Goal: Information Seeking & Learning: Learn about a topic

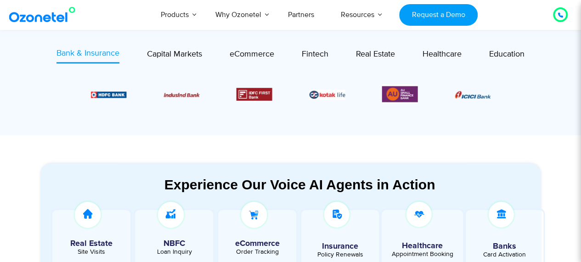
scroll to position [329, 0]
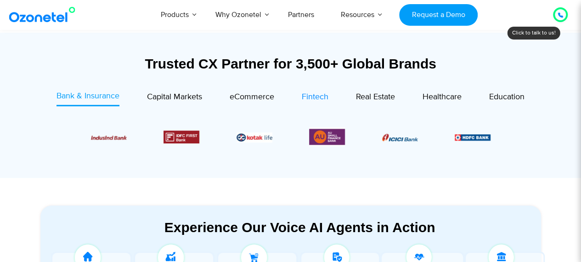
click at [315, 96] on span "Fintech" at bounding box center [315, 97] width 27 height 10
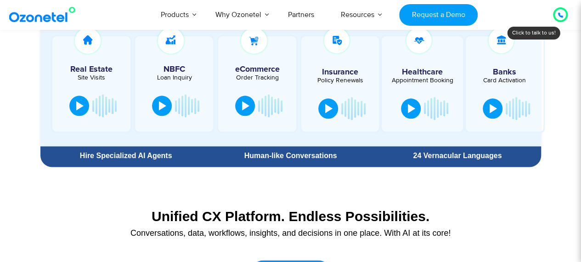
scroll to position [469, 0]
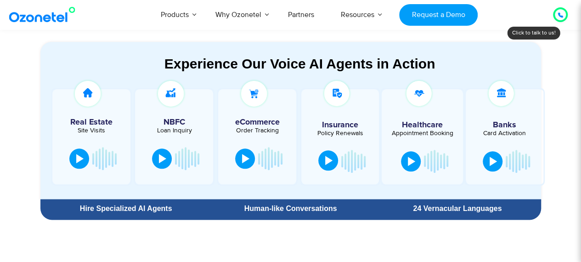
click at [328, 160] on div at bounding box center [328, 160] width 7 height 9
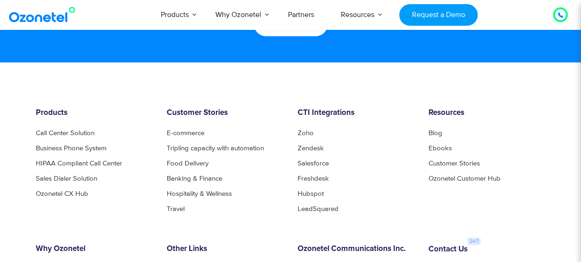
scroll to position [4818, 0]
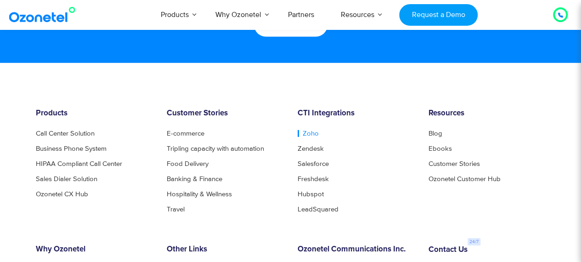
click at [308, 133] on link "Zoho" at bounding box center [308, 133] width 21 height 7
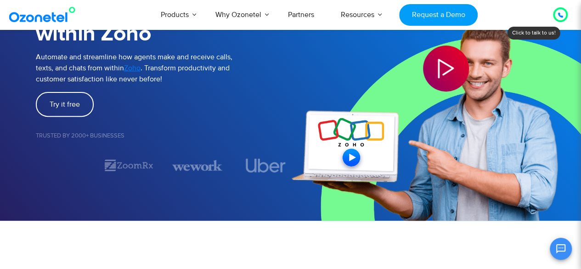
scroll to position [117, 0]
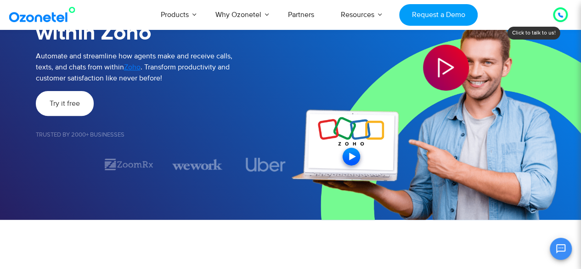
click at [73, 107] on span "Try it free" at bounding box center [65, 103] width 30 height 7
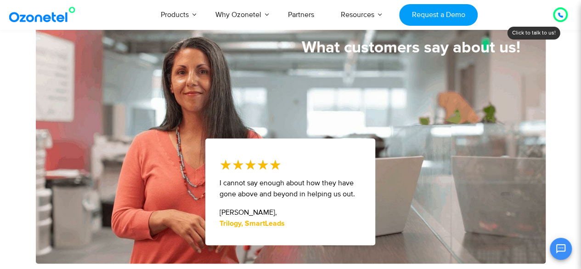
scroll to position [469, 0]
click at [560, 15] on icon at bounding box center [560, 15] width 5 height 5
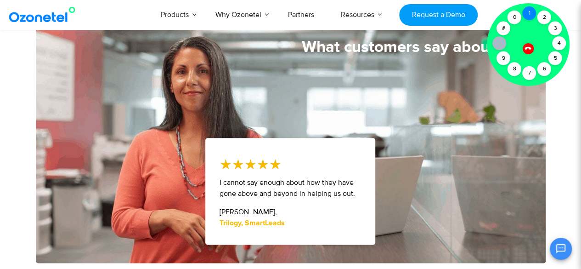
click at [529, 13] on div "1" at bounding box center [529, 13] width 14 height 14
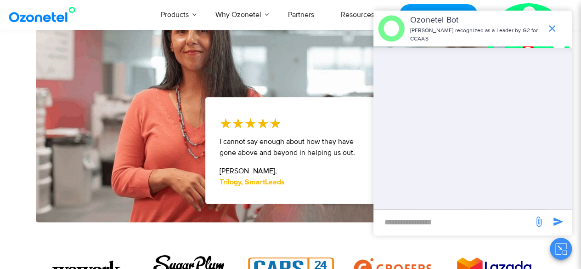
scroll to position [510, 0]
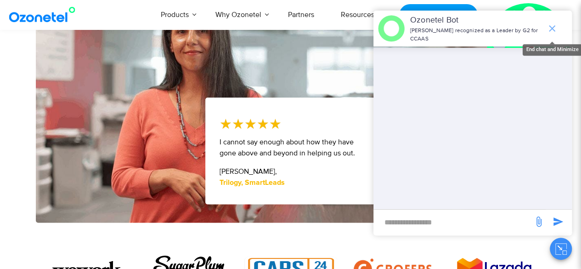
click at [554, 27] on icon "end chat or minimize" at bounding box center [552, 28] width 6 height 6
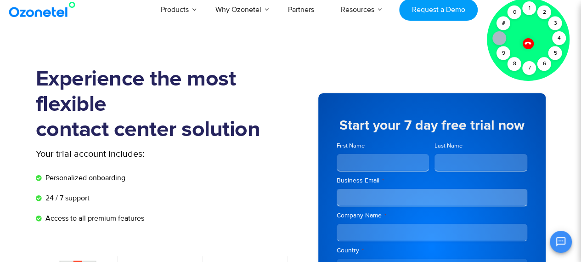
scroll to position [0, 0]
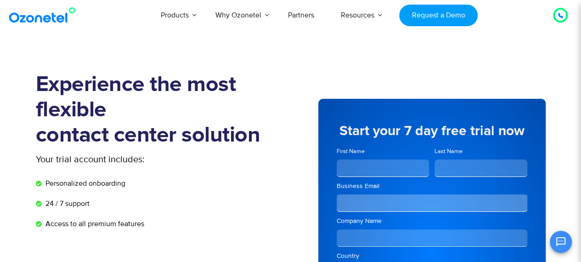
click at [565, 19] on div at bounding box center [560, 15] width 15 height 15
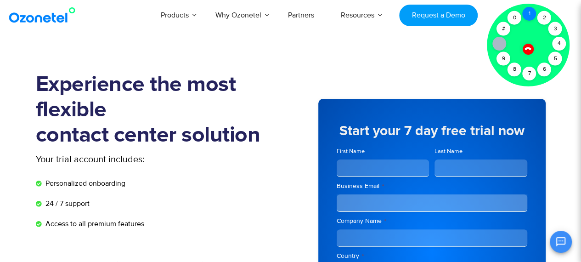
click at [532, 13] on div "1" at bounding box center [529, 14] width 14 height 14
click at [560, 243] on icon "Open chat" at bounding box center [560, 241] width 11 height 11
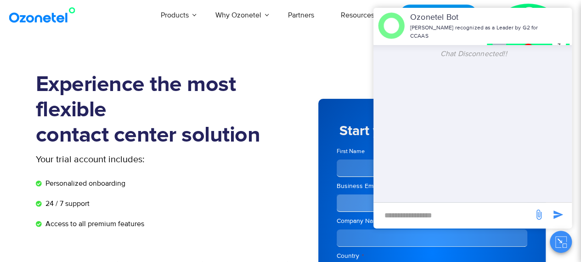
click at [272, 198] on li "24 / 7 support" at bounding box center [163, 206] width 255 height 16
click at [558, 242] on icon "Close chat" at bounding box center [560, 241] width 11 height 11
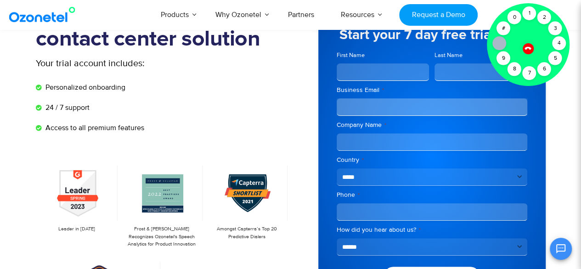
scroll to position [96, 0]
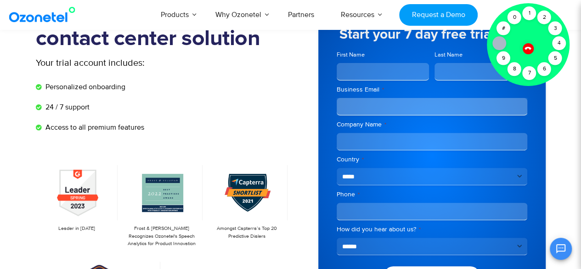
click at [527, 49] on icon at bounding box center [528, 48] width 8 height 8
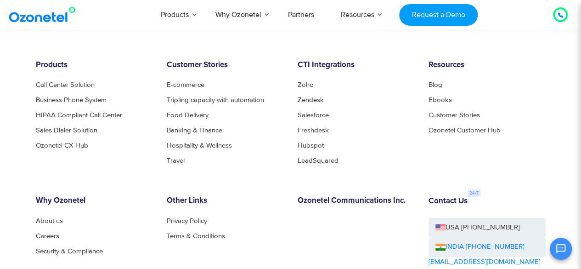
scroll to position [1485, 0]
click at [200, 129] on link "Banking & Finance" at bounding box center [197, 129] width 61 height 7
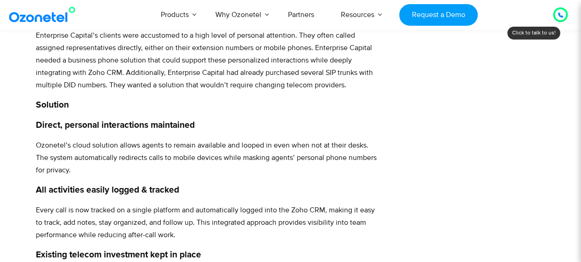
scroll to position [439, 0]
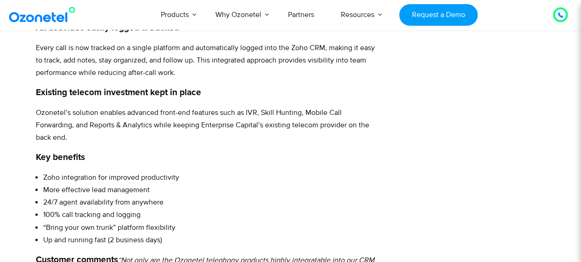
scroll to position [601, 0]
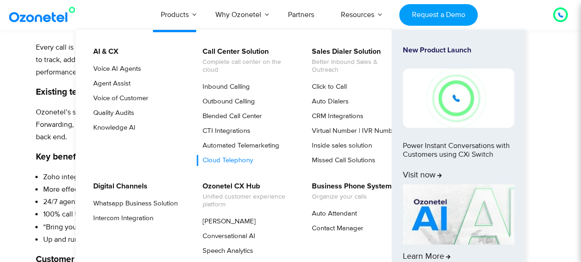
click at [226, 159] on link "Cloud Telephony" at bounding box center [226, 160] width 58 height 11
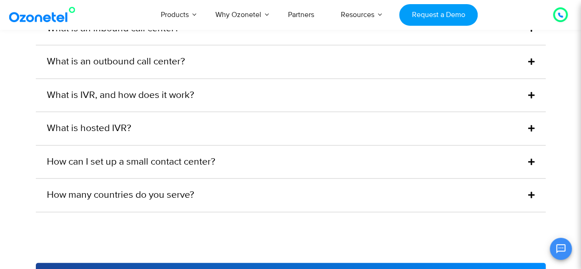
scroll to position [2737, 0]
